Goal: Find specific page/section: Find specific page/section

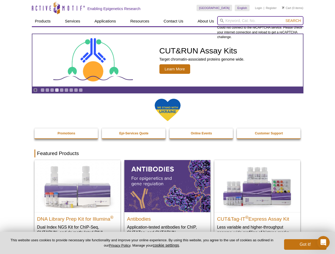
click at [260, 21] on input "search" at bounding box center [260, 20] width 86 height 9
click at [293, 21] on span "Search" at bounding box center [292, 21] width 15 height 4
click at [35, 90] on icon "Pause" at bounding box center [35, 90] width 3 height 3
click at [42, 90] on link "Go to slide 1" at bounding box center [43, 90] width 4 height 4
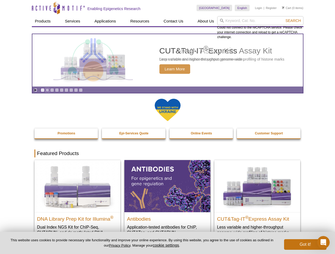
click at [47, 90] on link "Go to slide 2" at bounding box center [47, 90] width 4 height 4
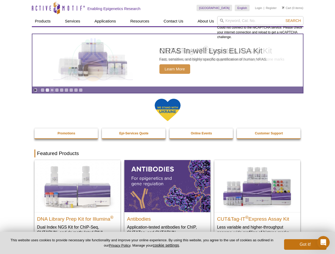
click at [52, 90] on link "Go to slide 3" at bounding box center [52, 90] width 4 height 4
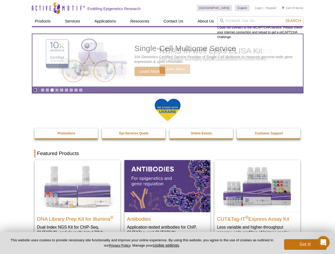
click at [57, 90] on link "Go to slide 4" at bounding box center [57, 90] width 4 height 4
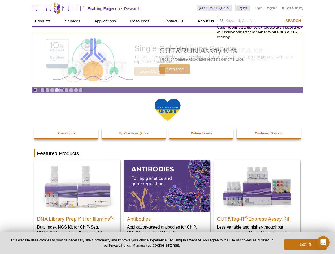
click at [61, 90] on link "Go to slide 5" at bounding box center [62, 90] width 4 height 4
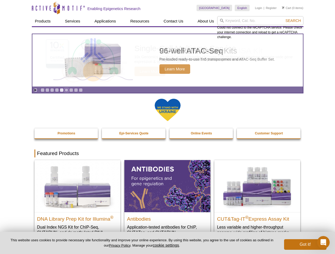
click at [66, 90] on link "Go to slide 6" at bounding box center [66, 90] width 4 height 4
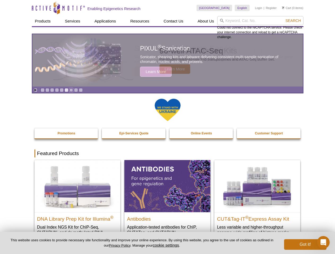
click at [71, 90] on link "Go to slide 7" at bounding box center [71, 90] width 4 height 4
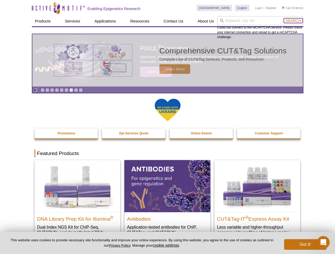
click at [293, 21] on span "Search" at bounding box center [292, 21] width 15 height 4
